Goal: Task Accomplishment & Management: Use online tool/utility

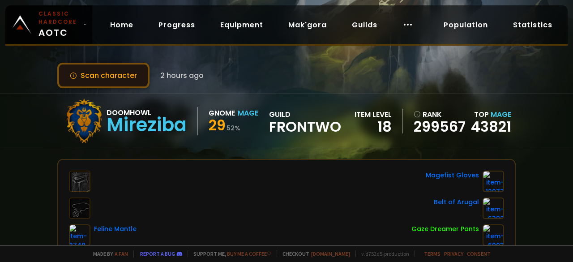
click at [111, 76] on button "Scan character" at bounding box center [103, 76] width 92 height 26
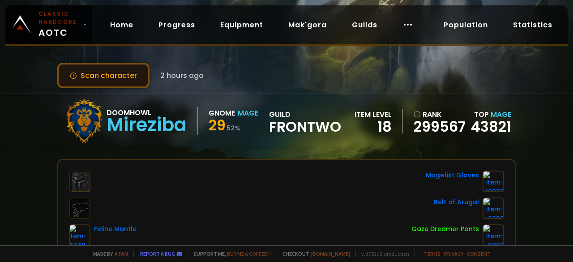
click at [111, 76] on button "Scan character" at bounding box center [103, 76] width 92 height 26
click at [105, 77] on button "Scan character" at bounding box center [103, 76] width 92 height 26
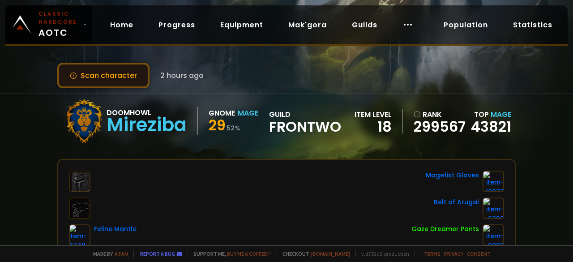
click at [105, 77] on button "Scan character" at bounding box center [103, 76] width 92 height 26
click at [106, 77] on button "Scan character" at bounding box center [103, 76] width 92 height 26
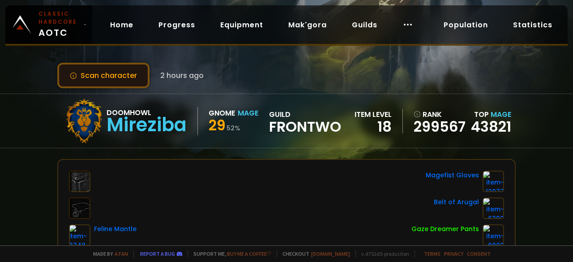
click at [106, 77] on button "Scan character" at bounding box center [103, 76] width 92 height 26
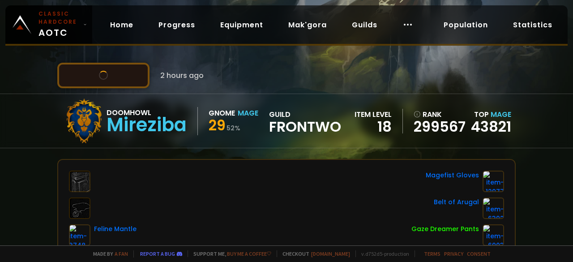
click at [106, 77] on button "Scan character" at bounding box center [103, 76] width 92 height 26
click at [107, 75] on button "Scan character" at bounding box center [103, 76] width 92 height 26
